Goal: Task Accomplishment & Management: Manage account settings

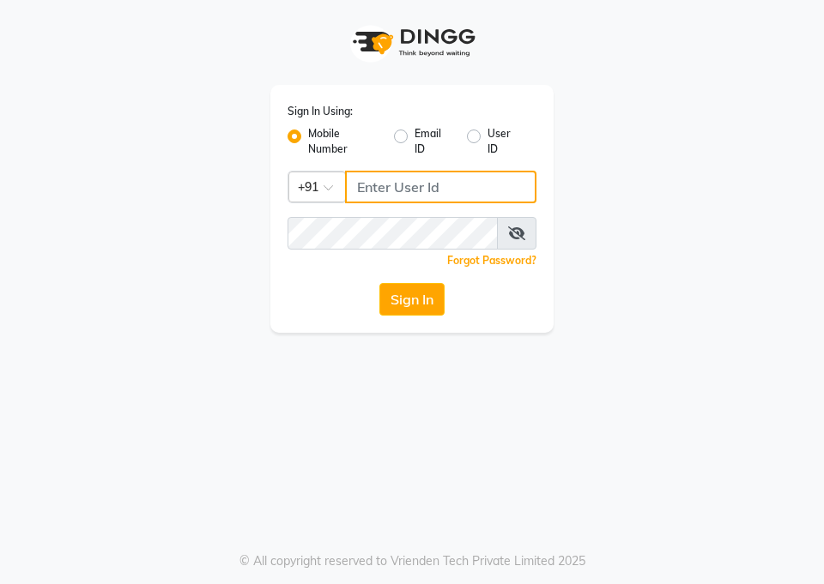
type input "9758140405"
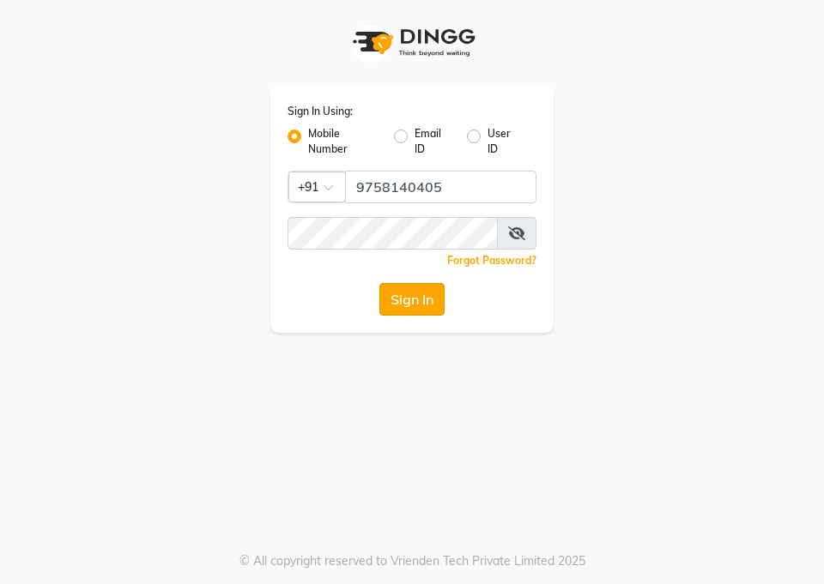
click at [398, 305] on button "Sign In" at bounding box center [411, 299] width 65 height 33
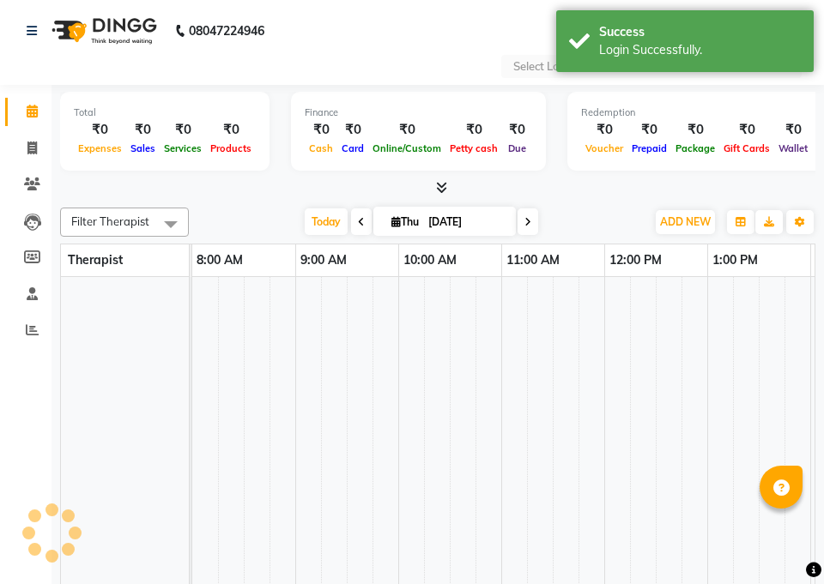
click at [415, 298] on td at bounding box center [411, 463] width 26 height 373
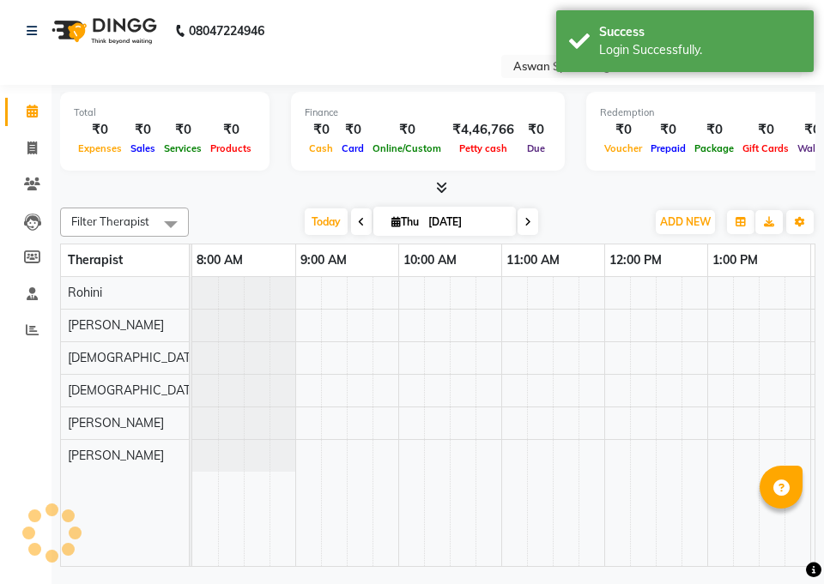
select select "en"
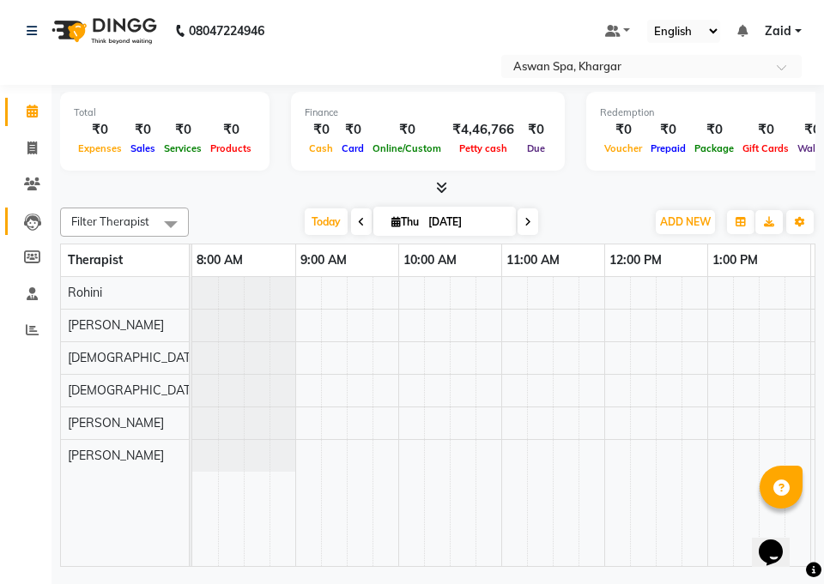
click at [27, 224] on icon at bounding box center [32, 222] width 17 height 17
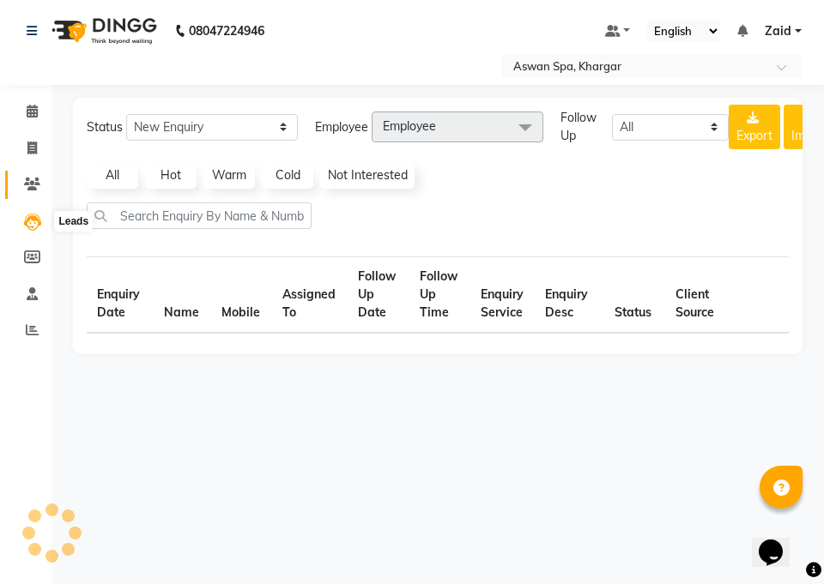
click at [32, 185] on icon at bounding box center [32, 184] width 16 height 13
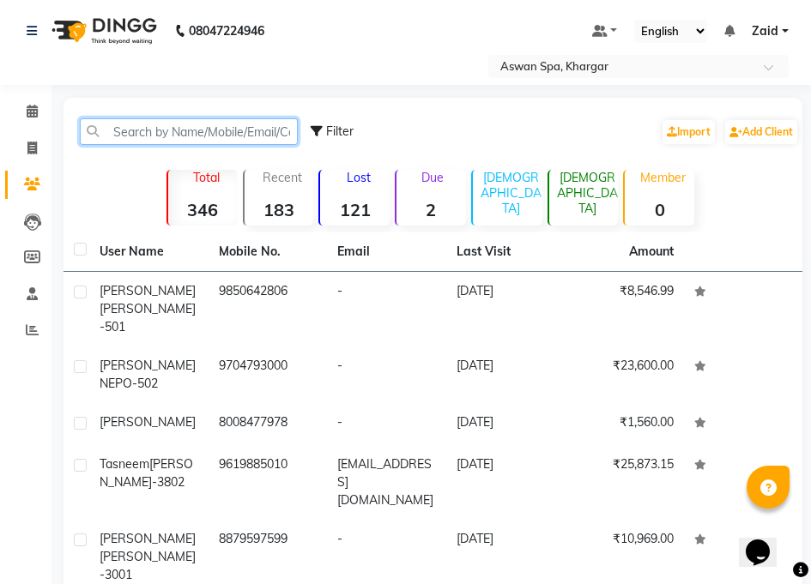
click at [221, 136] on input "text" at bounding box center [189, 131] width 218 height 27
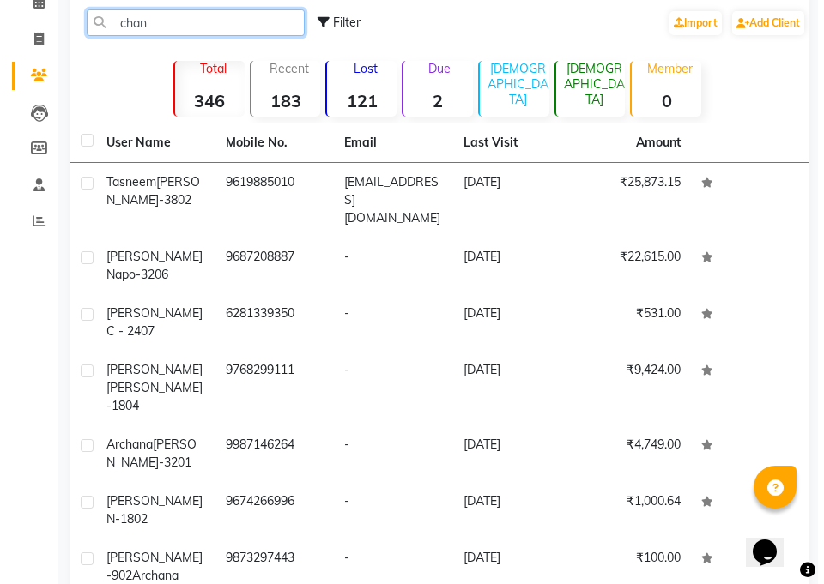
scroll to position [115, 0]
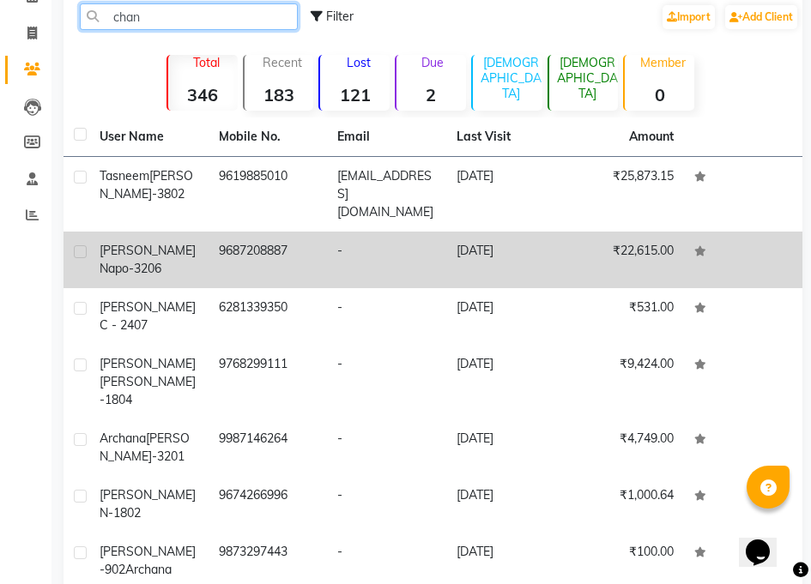
type input "chan"
click at [248, 242] on td "9687208887" at bounding box center [267, 260] width 119 height 57
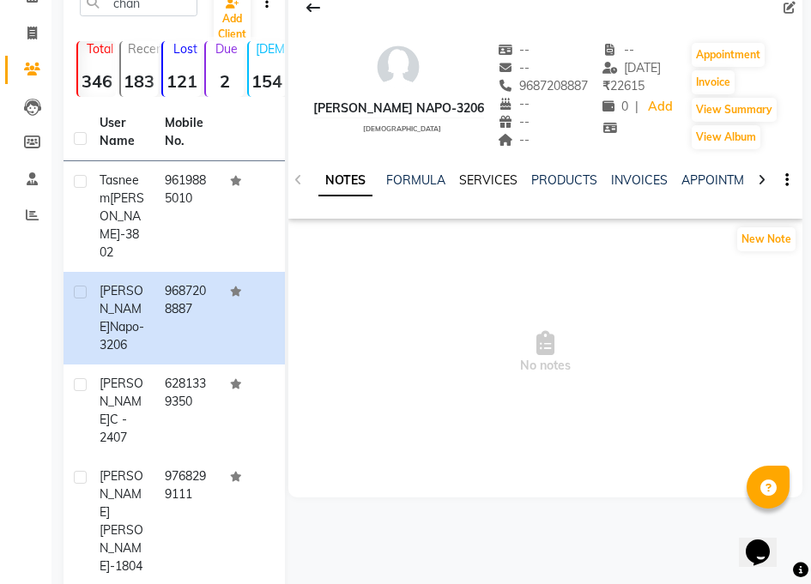
click at [477, 178] on link "SERVICES" at bounding box center [488, 179] width 58 height 15
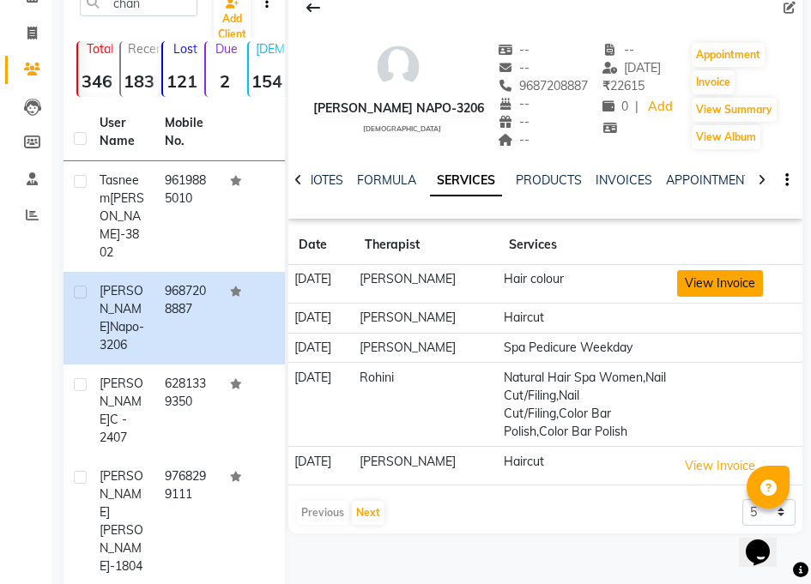
click at [699, 283] on button "View Invoice" at bounding box center [720, 283] width 86 height 27
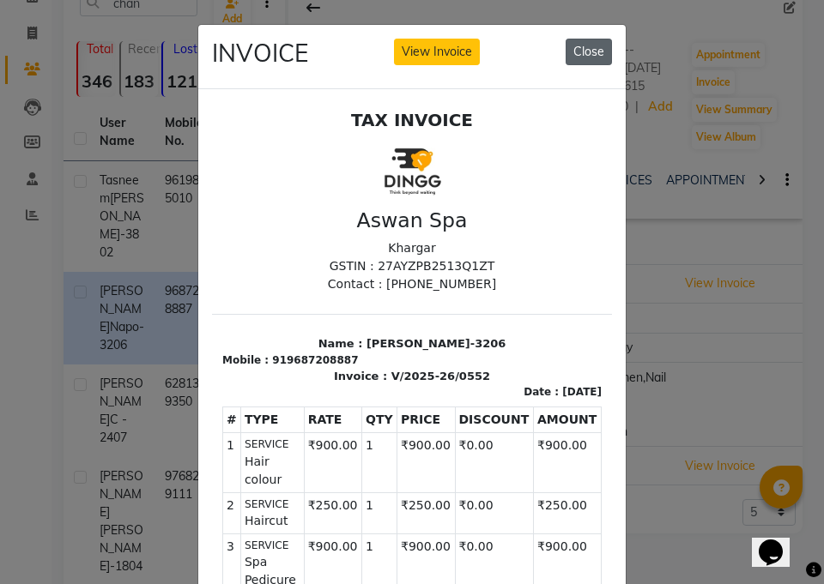
click at [590, 52] on button "Close" at bounding box center [588, 52] width 46 height 27
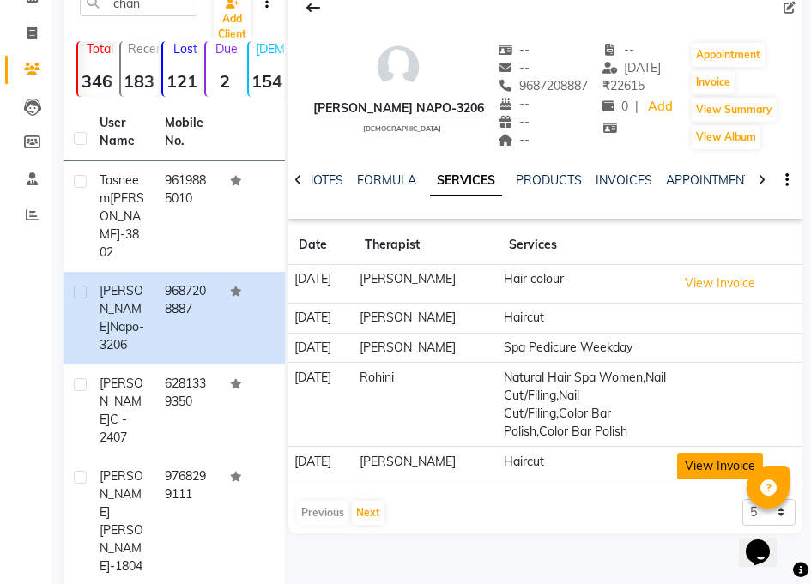
click at [714, 453] on button "View Invoice" at bounding box center [720, 466] width 86 height 27
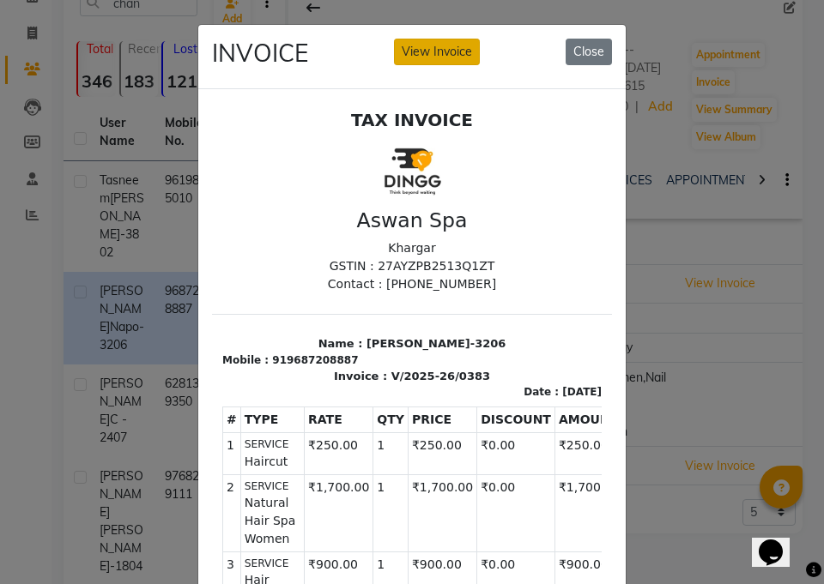
click at [444, 51] on button "View Invoice" at bounding box center [437, 52] width 86 height 27
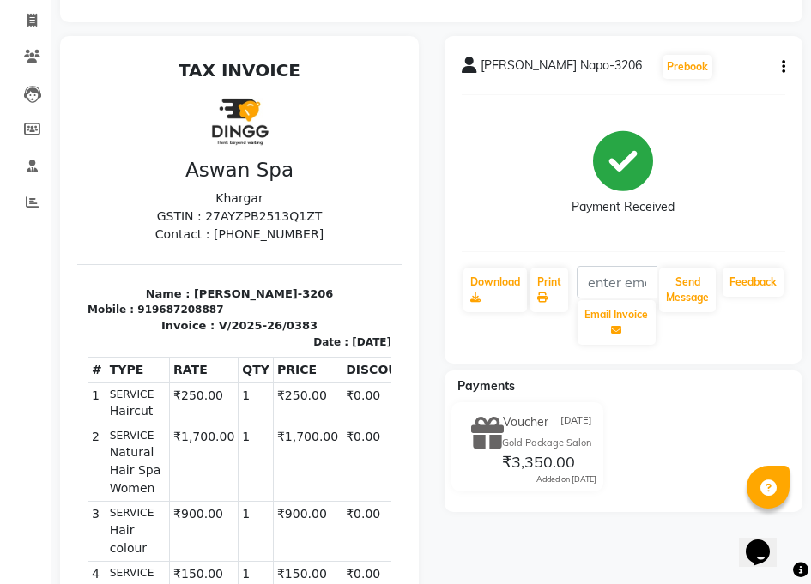
scroll to position [130, 0]
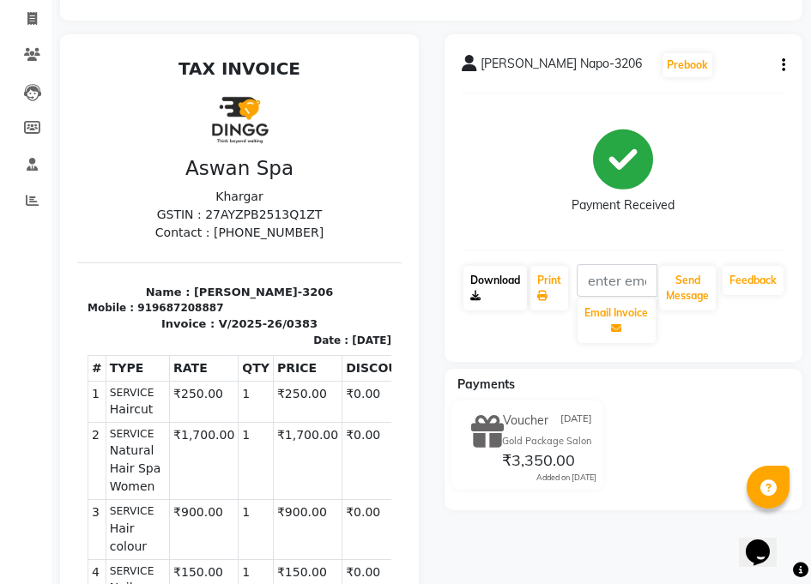
click at [499, 290] on link "Download" at bounding box center [494, 288] width 63 height 45
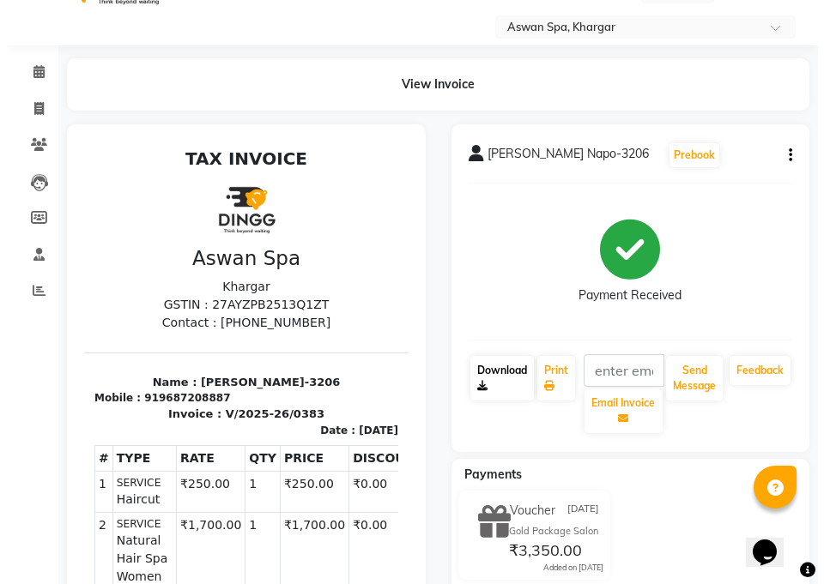
scroll to position [0, 0]
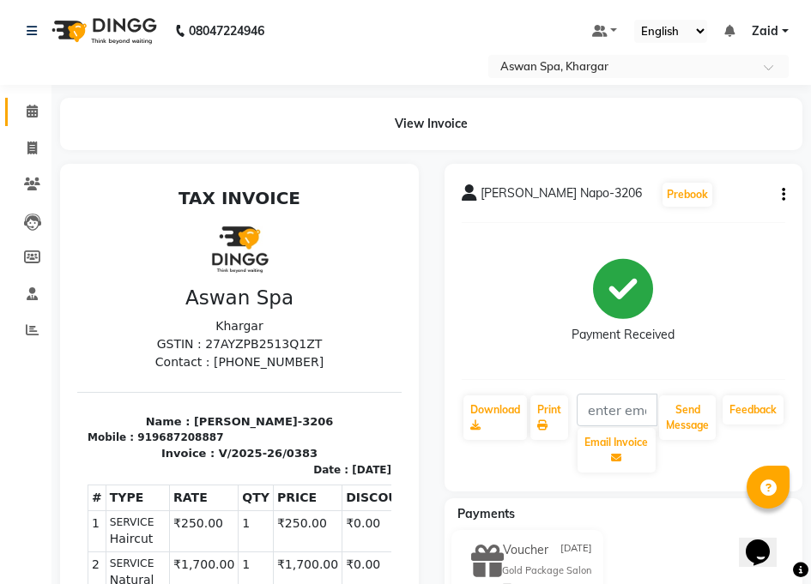
click at [37, 109] on icon at bounding box center [32, 111] width 11 height 13
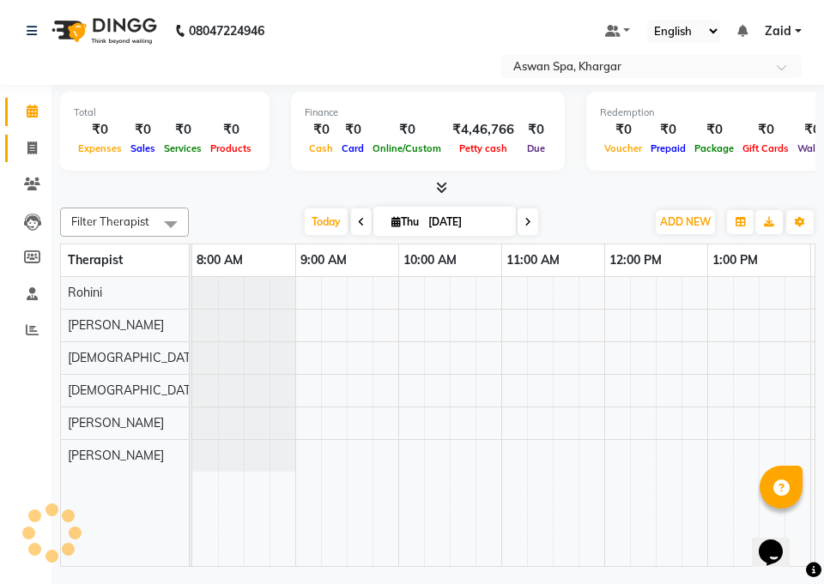
click at [31, 150] on icon at bounding box center [31, 148] width 9 height 13
select select "service"
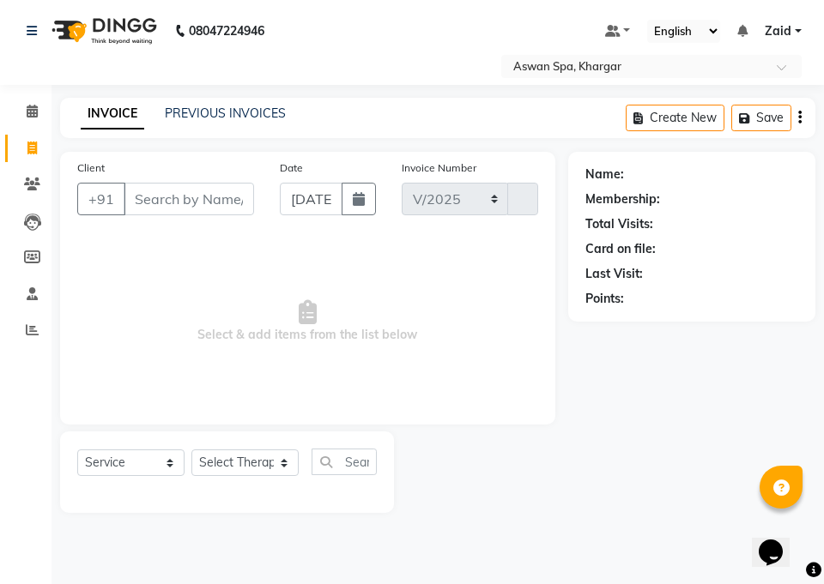
select select "7449"
type input "0579"
click at [33, 181] on icon at bounding box center [32, 184] width 16 height 13
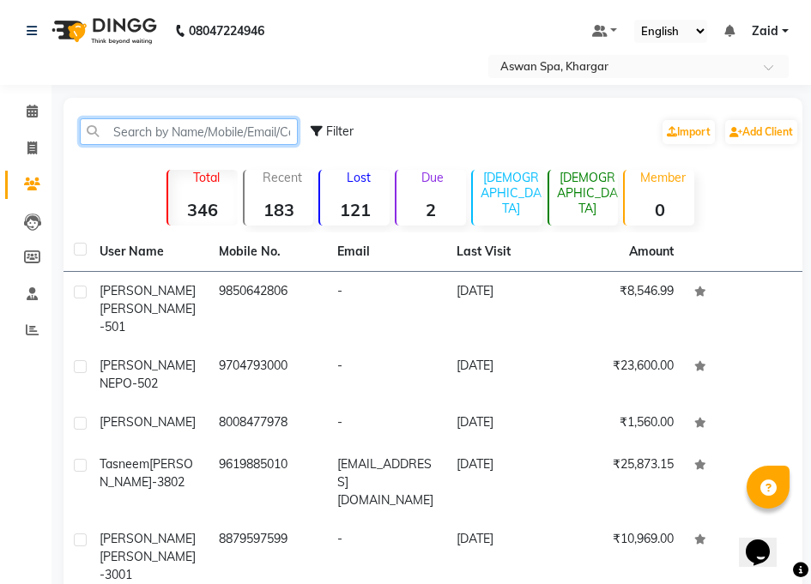
click at [232, 135] on input "text" at bounding box center [189, 131] width 218 height 27
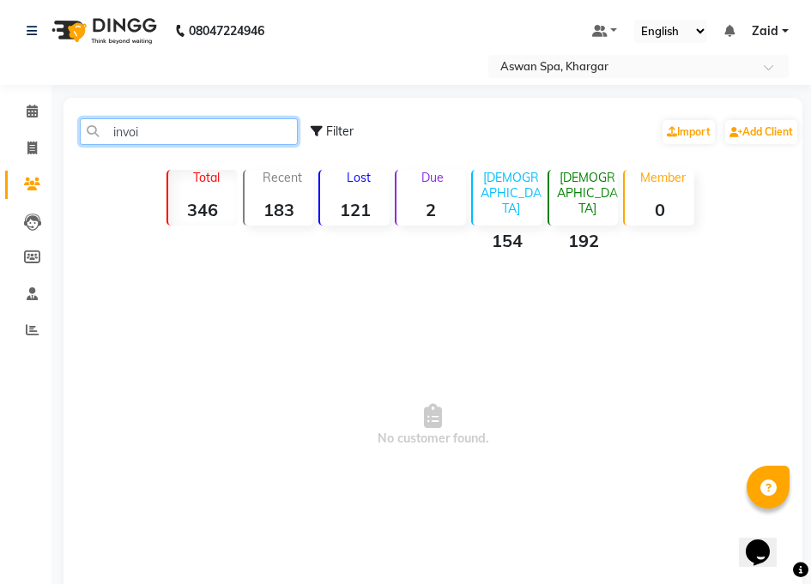
click at [238, 130] on input "invoi" at bounding box center [189, 131] width 218 height 27
type input "i"
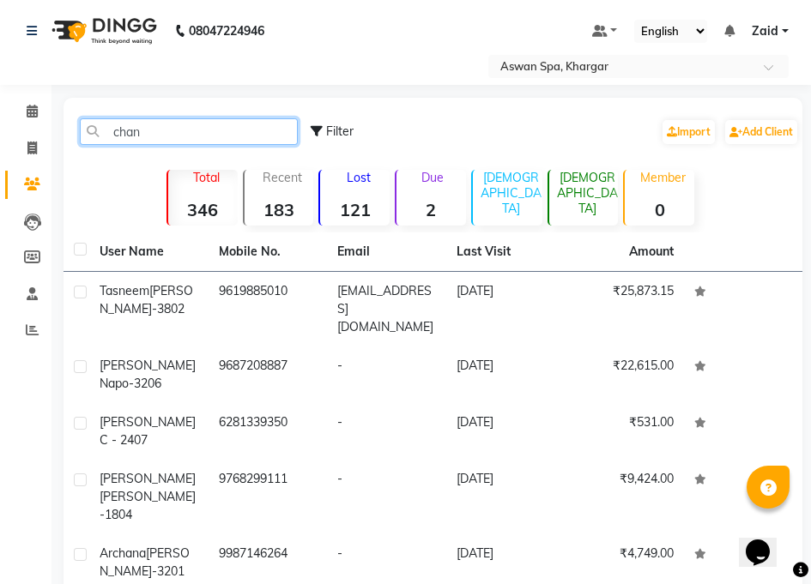
type input "chan"
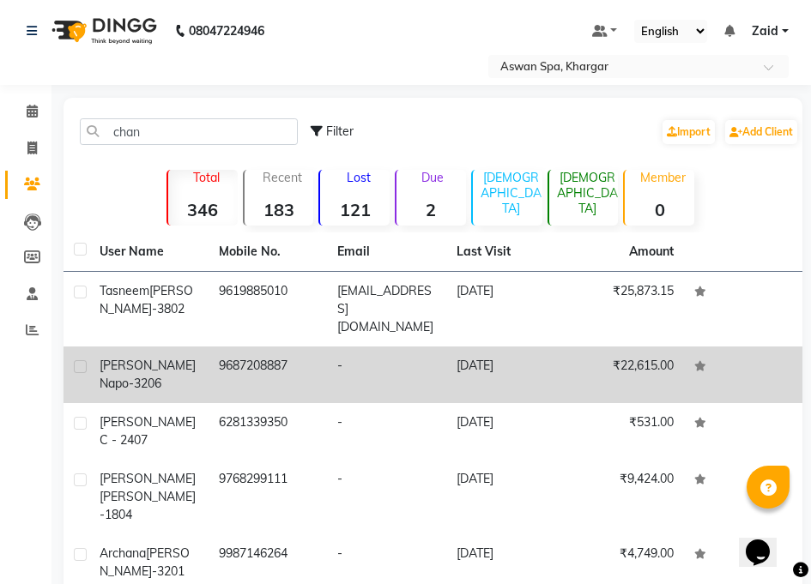
click at [161, 376] on span "Napo-3206" at bounding box center [131, 383] width 62 height 15
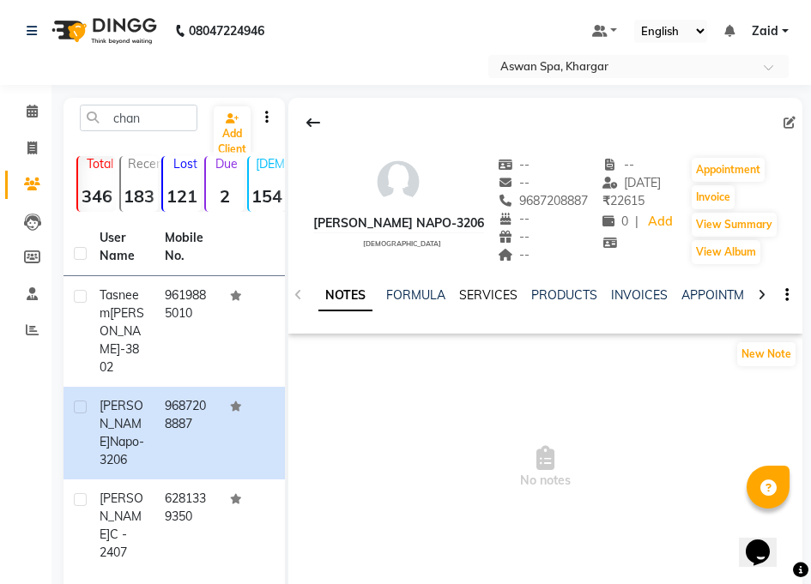
click at [492, 293] on link "SERVICES" at bounding box center [488, 294] width 58 height 15
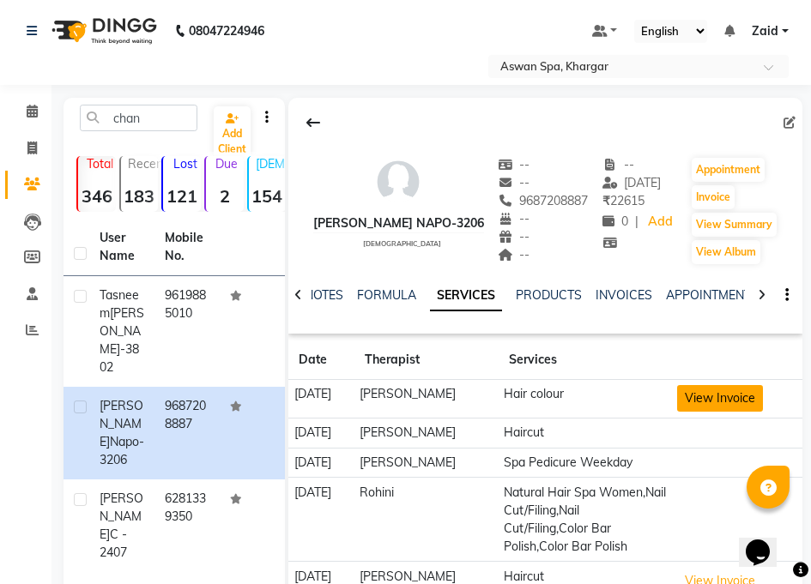
click at [729, 393] on button "View Invoice" at bounding box center [720, 398] width 86 height 27
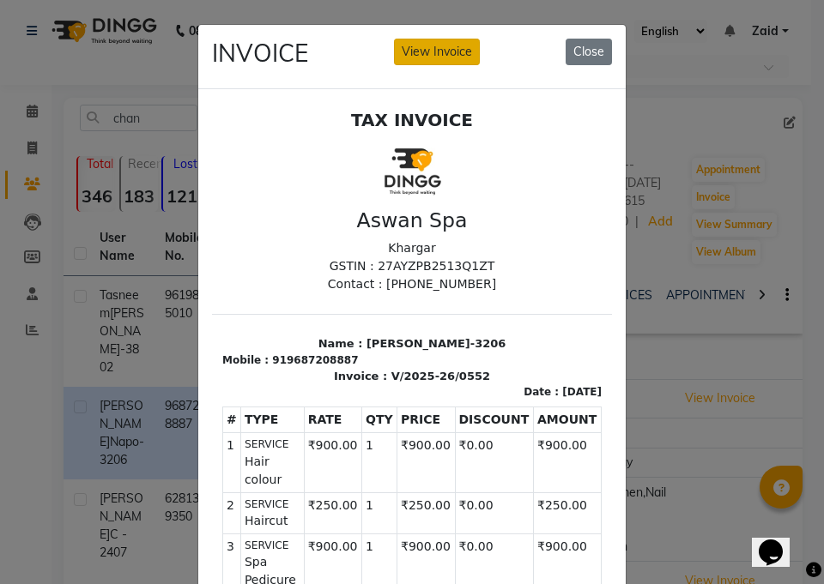
click at [427, 52] on button "View Invoice" at bounding box center [437, 52] width 86 height 27
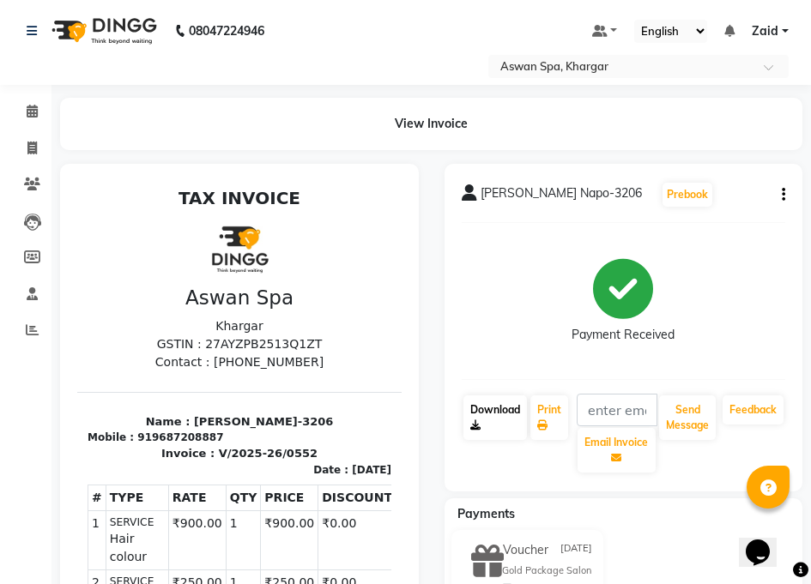
click at [486, 411] on link "Download" at bounding box center [494, 417] width 63 height 45
click at [782, 195] on icon "button" at bounding box center [783, 195] width 3 height 1
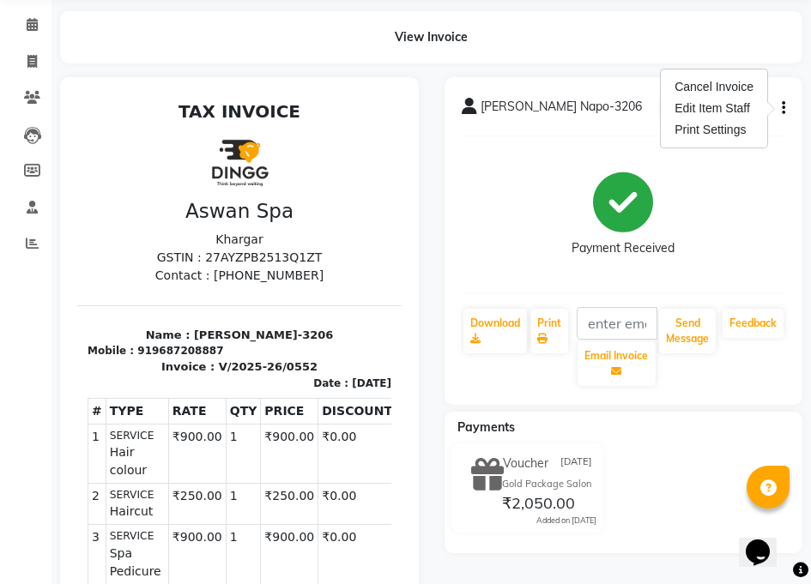
scroll to position [88, 0]
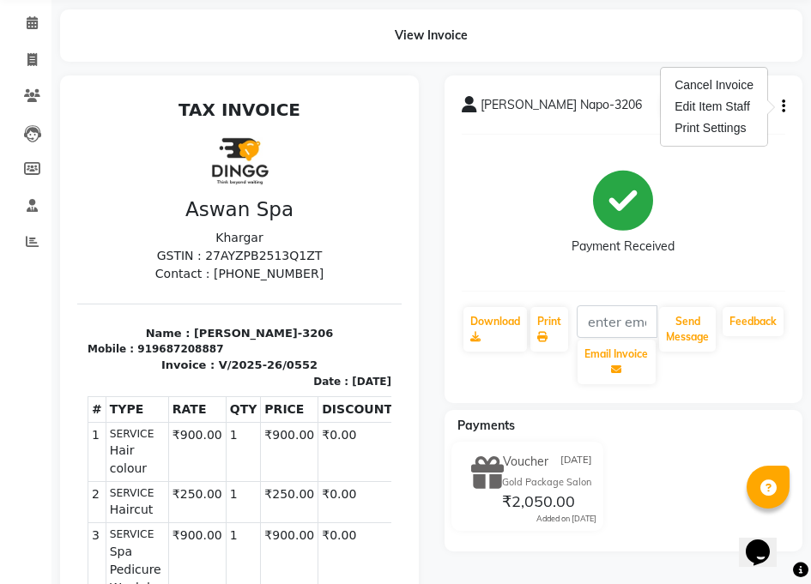
click at [776, 235] on div "Payment Received" at bounding box center [624, 212] width 324 height 129
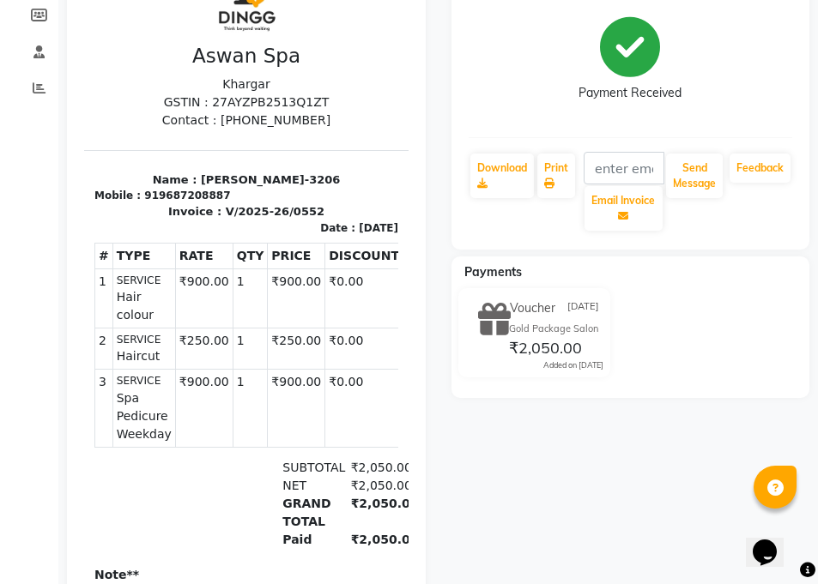
scroll to position [0, 0]
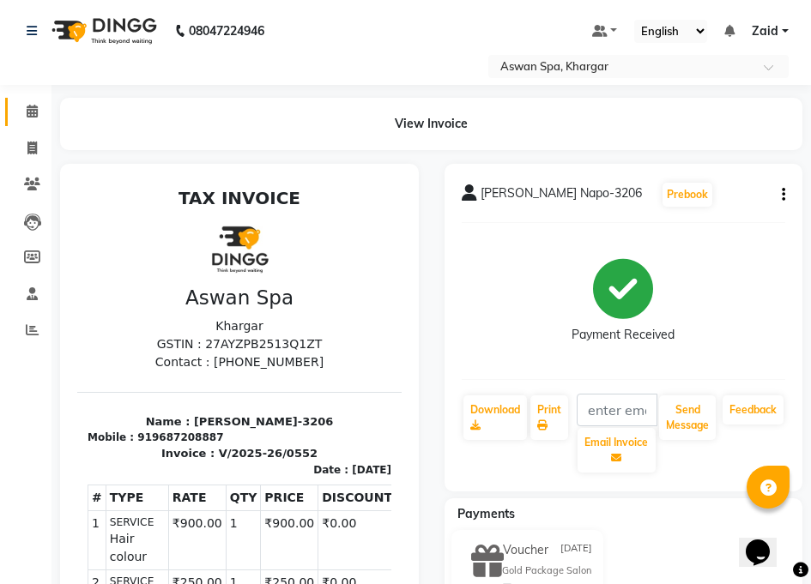
click at [32, 111] on icon at bounding box center [32, 111] width 11 height 13
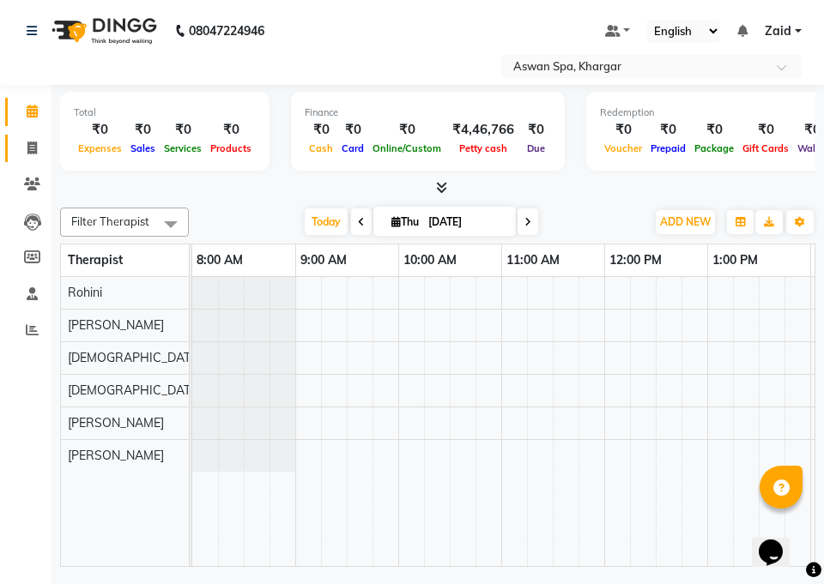
click at [32, 148] on icon at bounding box center [31, 148] width 9 height 13
select select "7449"
select select "service"
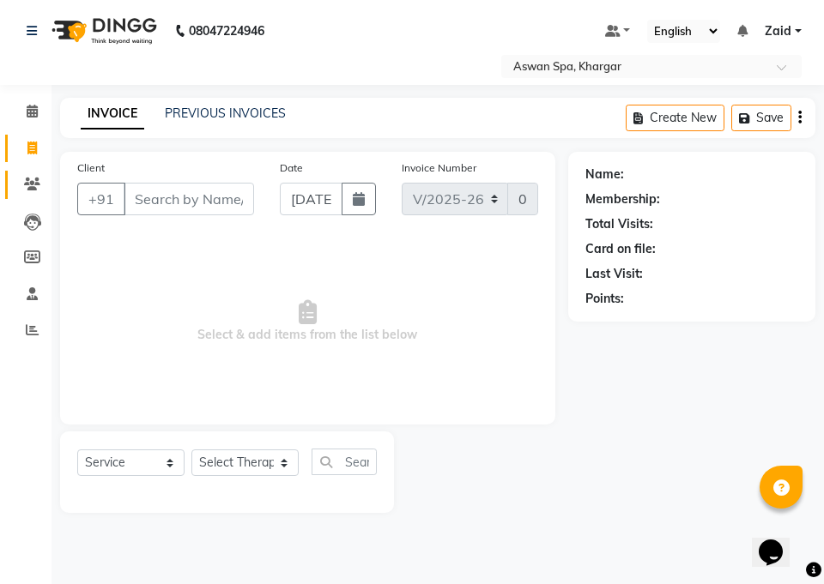
click at [32, 187] on icon at bounding box center [32, 184] width 16 height 13
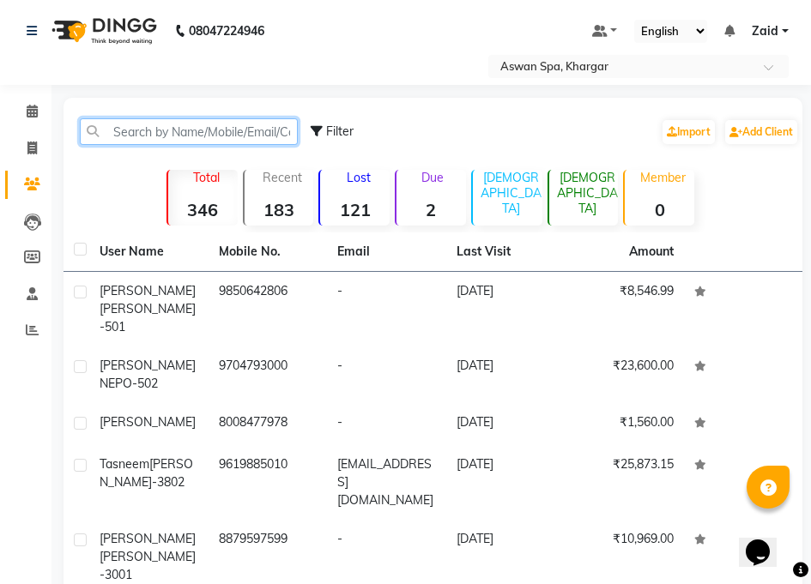
click at [194, 135] on input "text" at bounding box center [189, 131] width 218 height 27
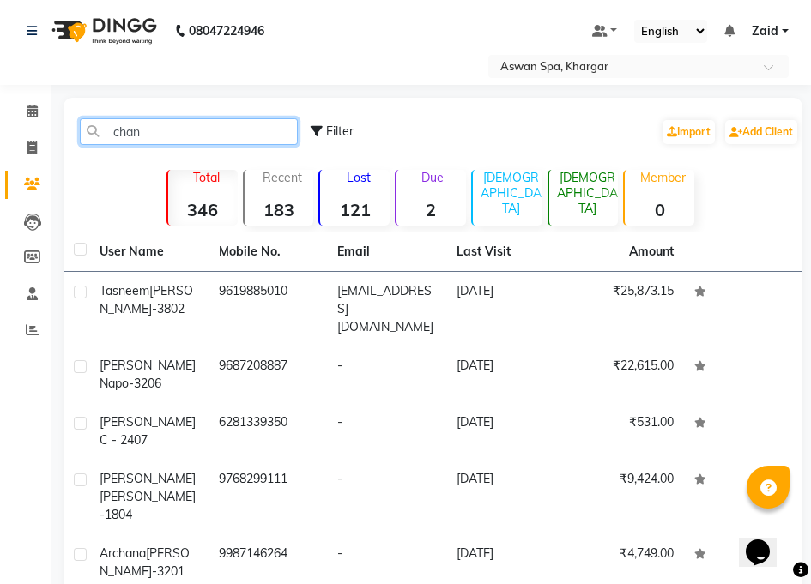
type input "chan"
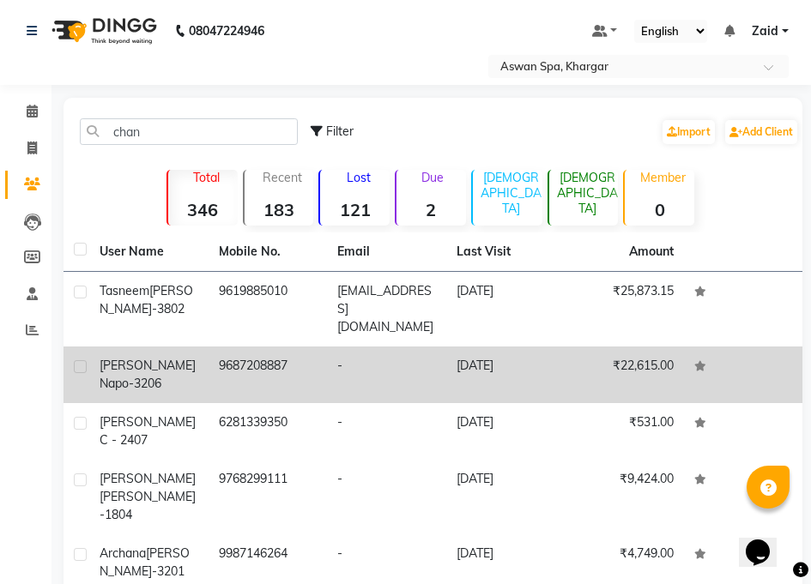
click at [208, 351] on td "9687208887" at bounding box center [267, 375] width 119 height 57
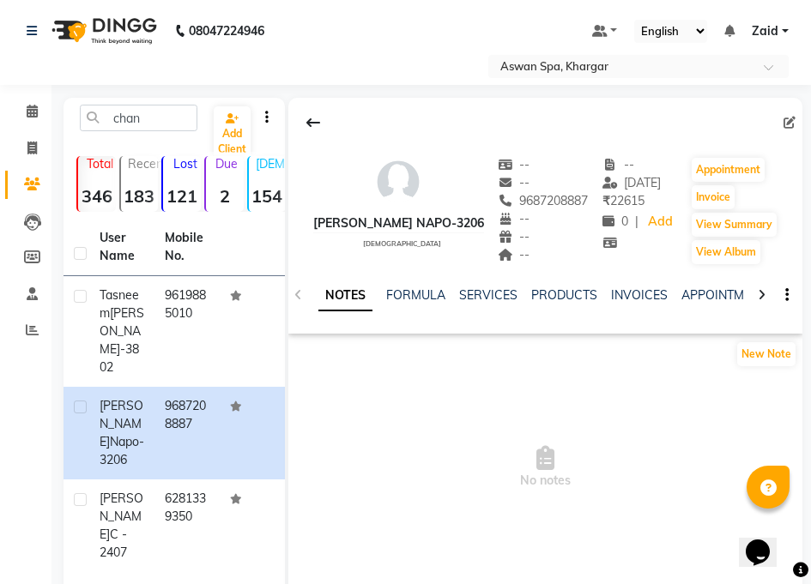
click at [791, 127] on icon at bounding box center [789, 123] width 12 height 12
select select "[DEMOGRAPHIC_DATA]"
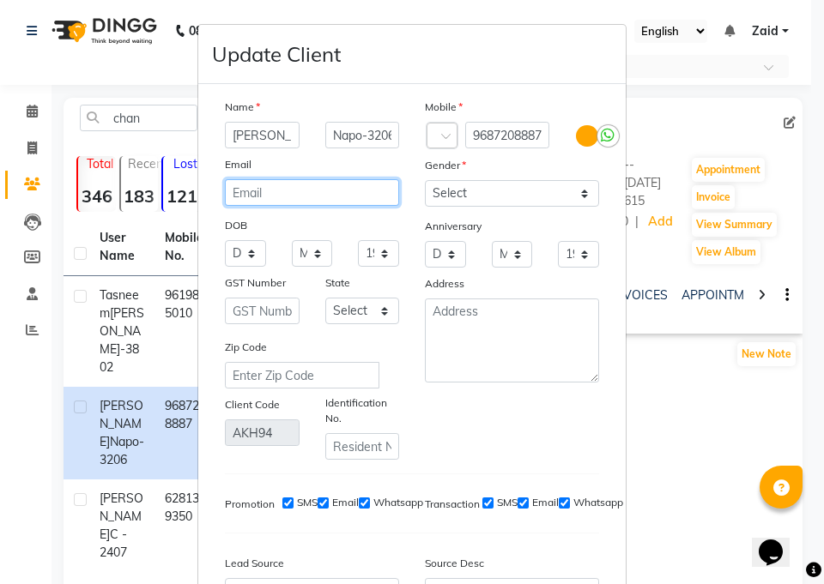
click at [255, 195] on input "email" at bounding box center [312, 192] width 174 height 27
click at [234, 195] on input "email" at bounding box center [312, 192] width 174 height 27
paste input "[EMAIL_ADDRESS][DOMAIN_NAME]"
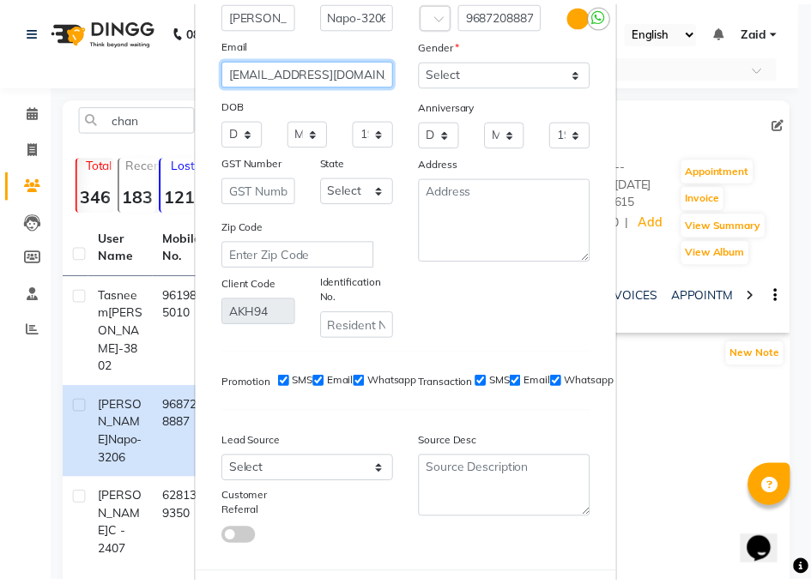
scroll to position [204, 0]
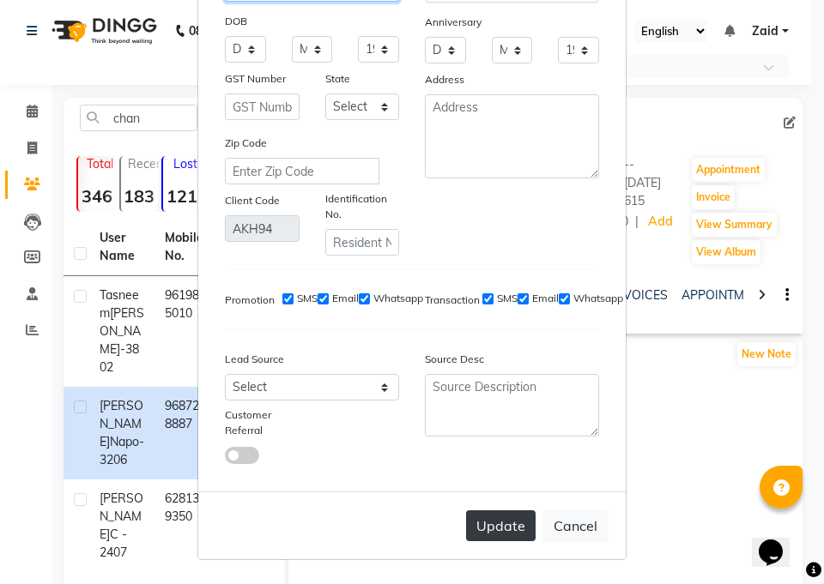
type input "[EMAIL_ADDRESS][DOMAIN_NAME]"
click at [492, 529] on button "Update" at bounding box center [500, 525] width 69 height 31
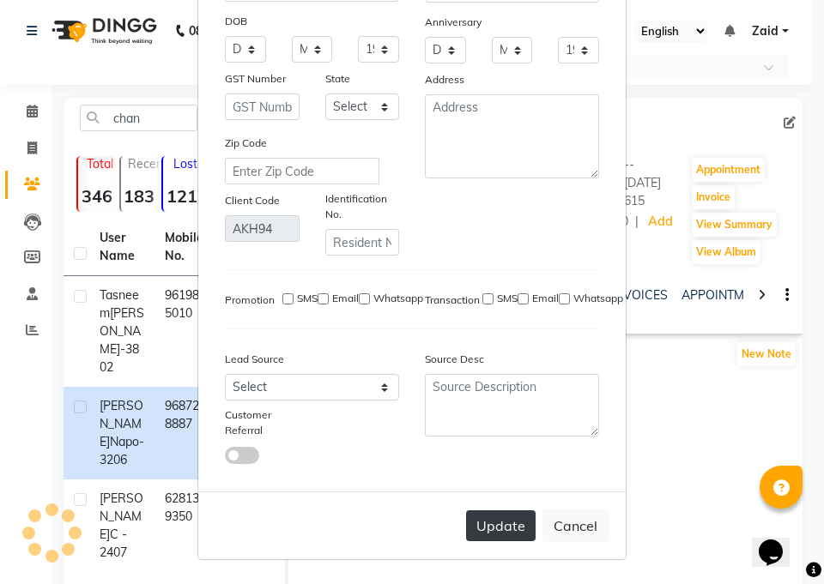
select select
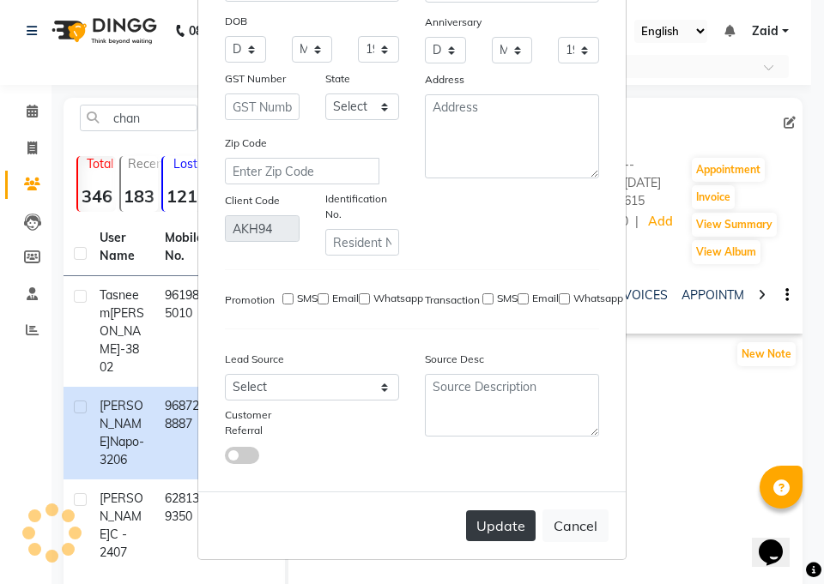
select select
checkbox input "false"
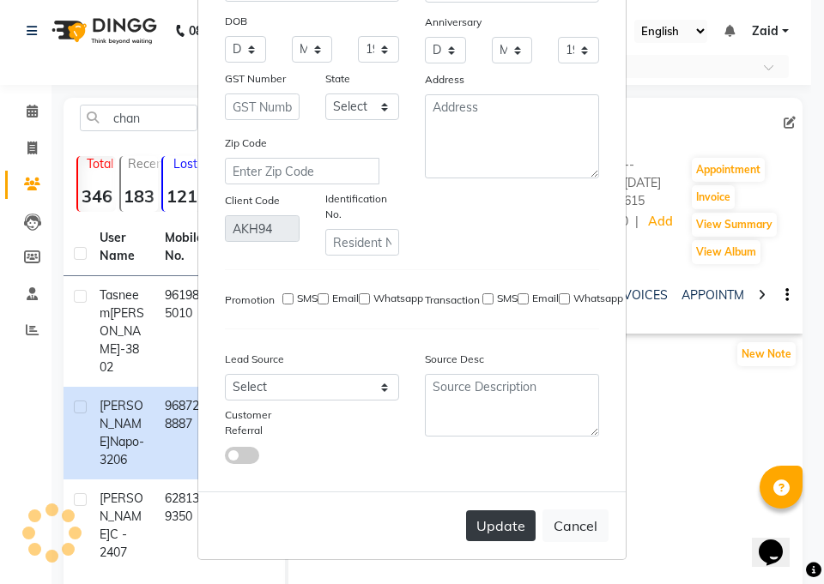
checkbox input "false"
